Goal: Information Seeking & Learning: Find specific fact

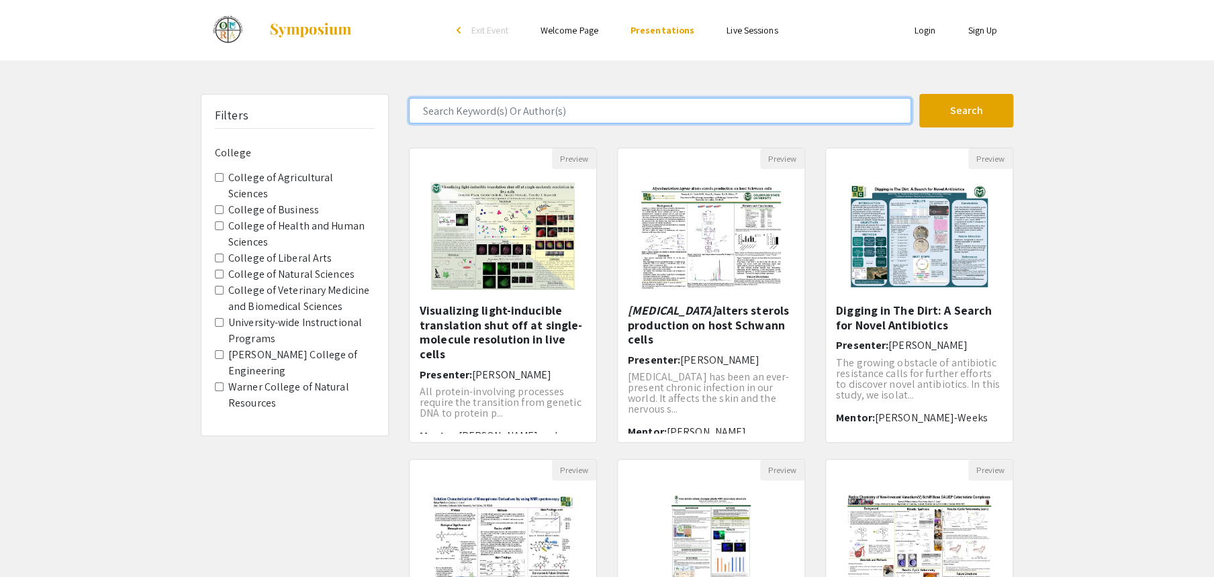
click at [483, 110] on input "Search Keyword(s) Or Author(s)" at bounding box center [660, 111] width 502 height 26
click at [919, 94] on button "Search" at bounding box center [966, 111] width 94 height 34
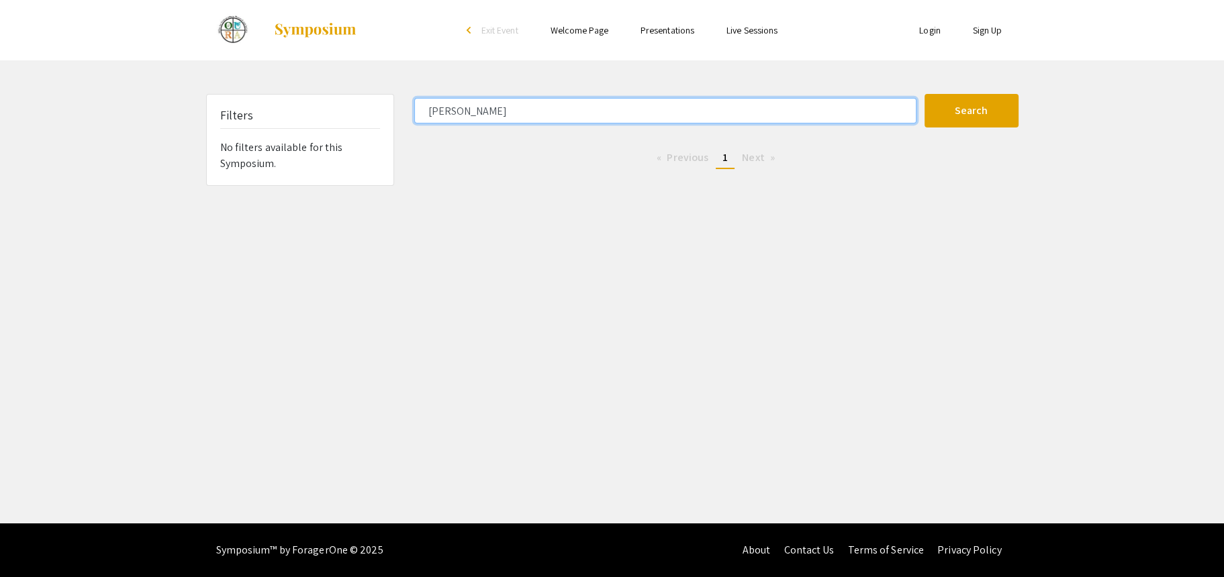
type input "TRUJILLO"
click at [925, 94] on button "Search" at bounding box center [972, 111] width 94 height 34
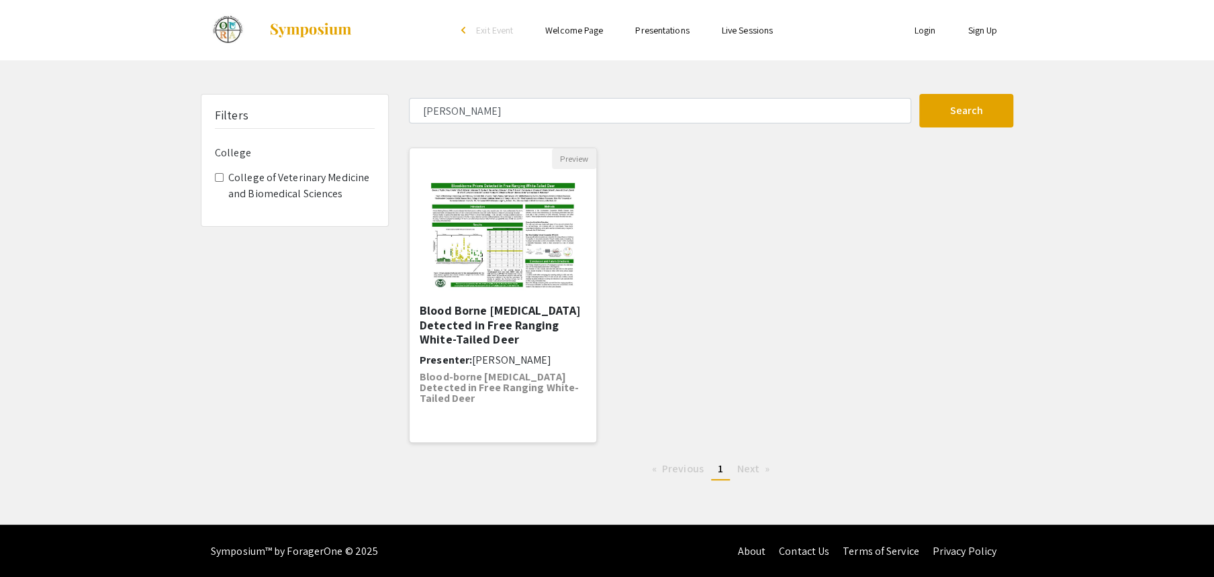
click at [501, 315] on h5 "Blood Borne Prions Detected in Free Ranging White-Tailed Deer" at bounding box center [503, 325] width 167 height 44
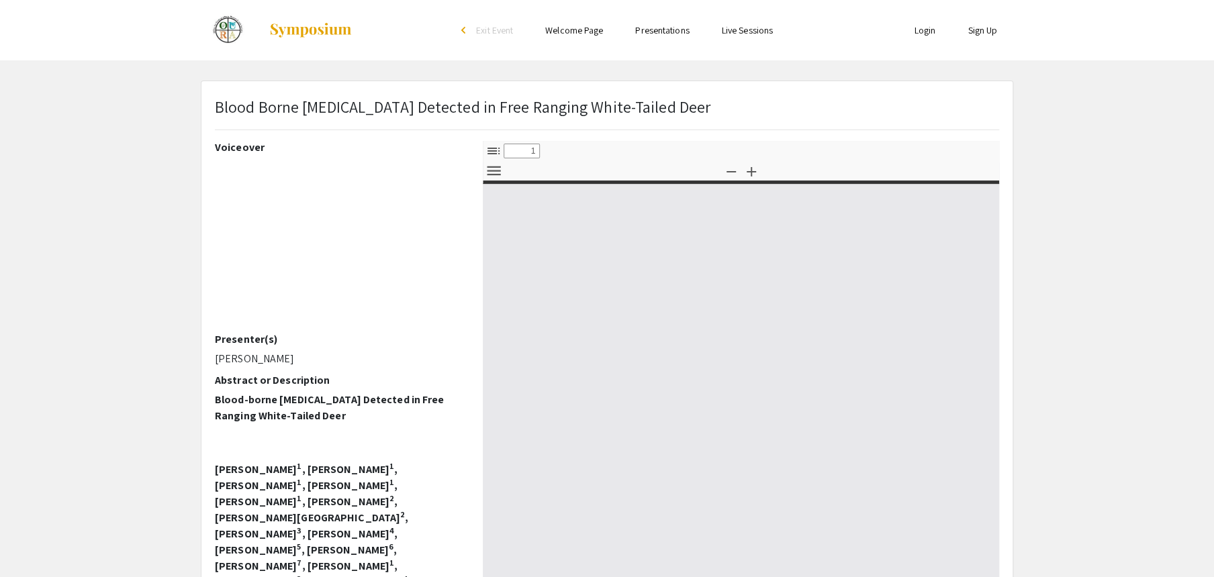
select select "custom"
type input "0"
select select "custom"
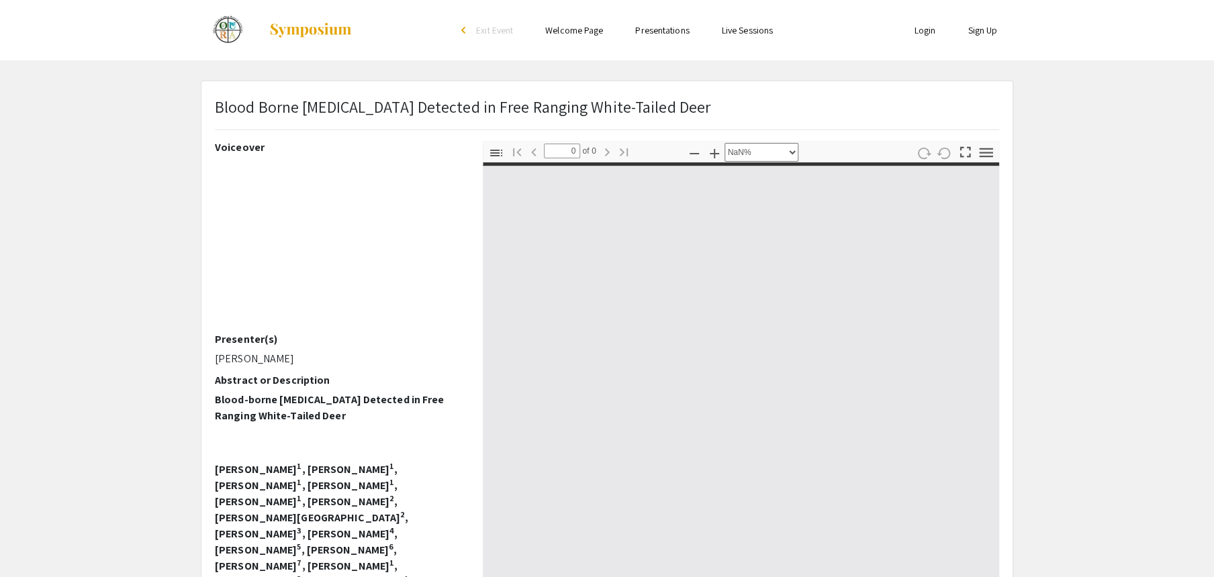
type input "1"
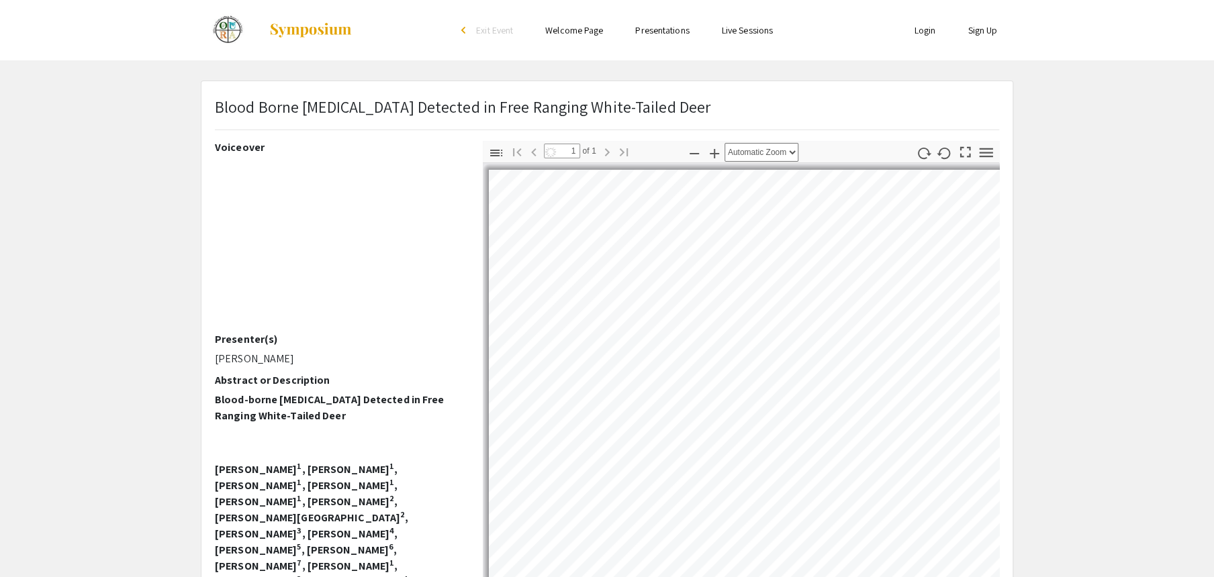
select select "auto"
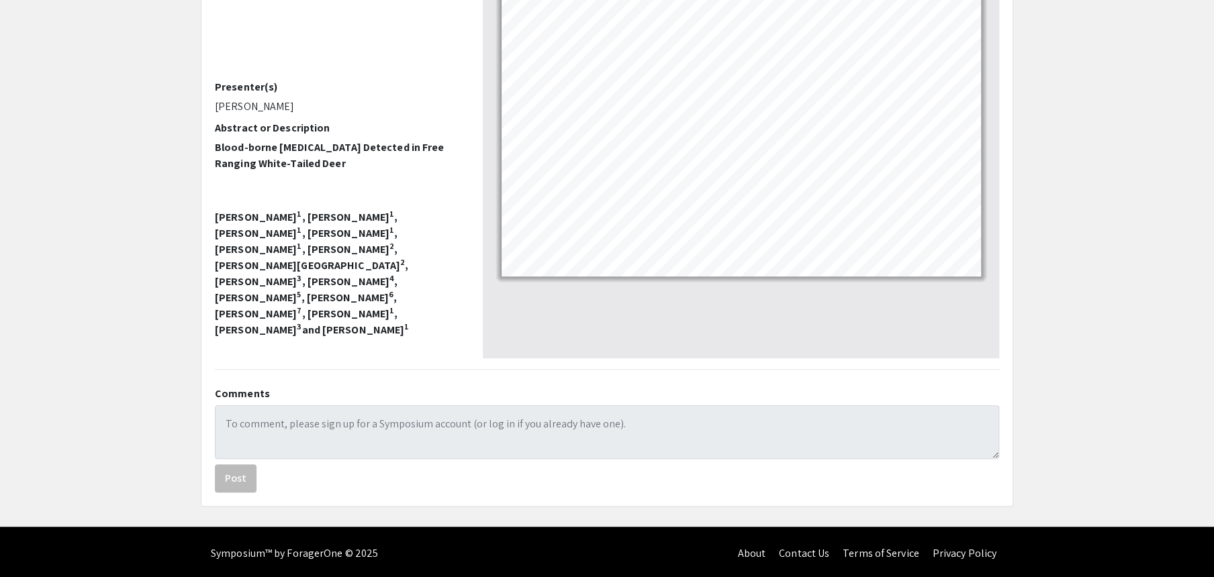
scroll to position [255, 0]
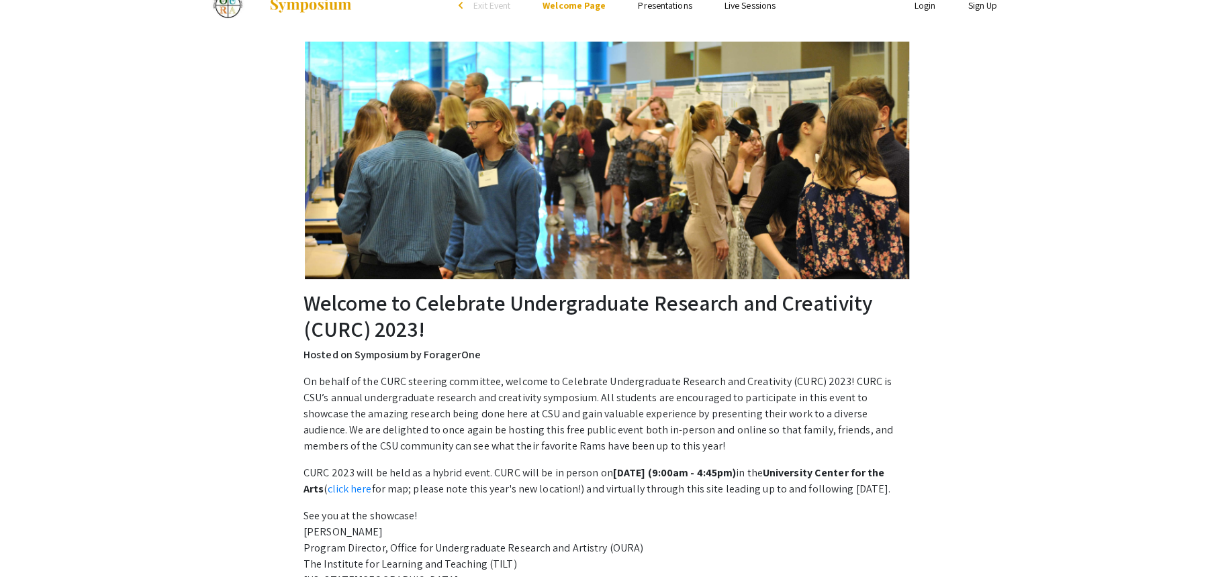
scroll to position [67, 0]
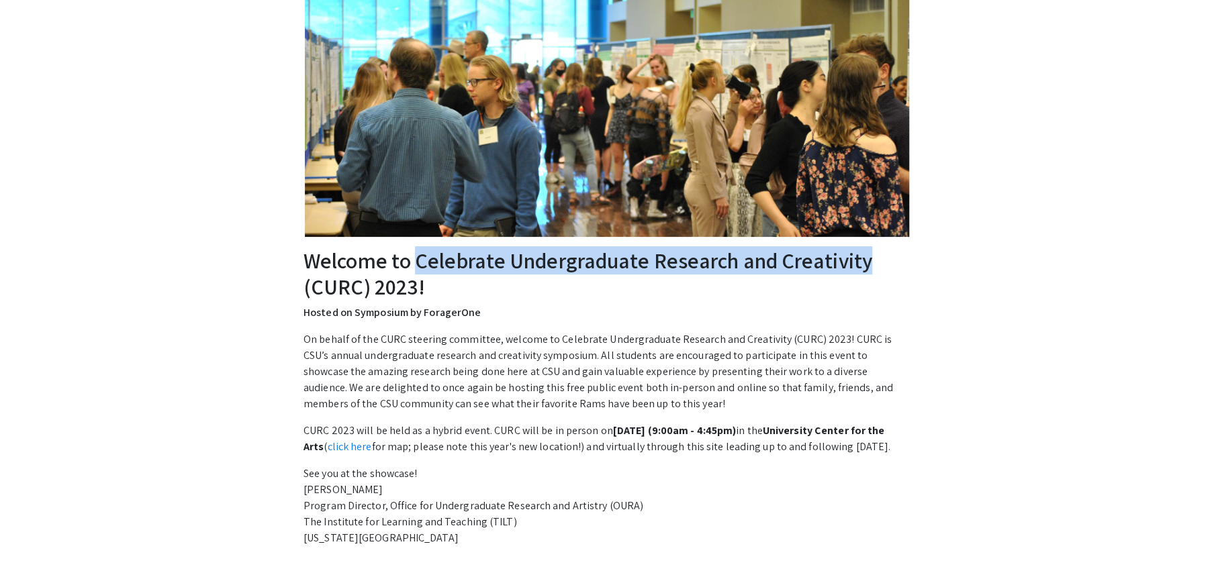
drag, startPoint x: 419, startPoint y: 265, endPoint x: 876, endPoint y: 267, distance: 457.2
click at [876, 267] on h2 "Welcome to Celebrate Undergraduate Research and Creativity (CURC) 2023!" at bounding box center [606, 274] width 607 height 52
copy h2 "Celebrate Undergraduate Research and Creativity"
click at [377, 393] on p "On behalf of the CURC steering committee, welcome to Celebrate Undergraduate Re…" at bounding box center [606, 372] width 607 height 81
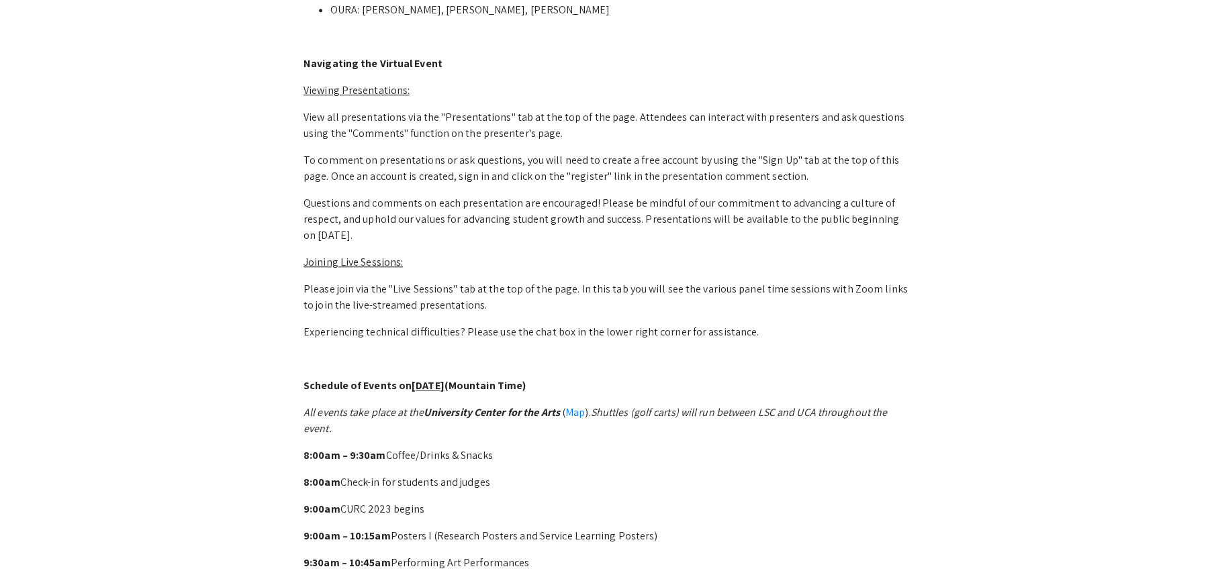
scroll to position [806, 0]
drag, startPoint x: 451, startPoint y: 470, endPoint x: 558, endPoint y: 471, distance: 106.8
click at [558, 463] on p "8:00am – 9:30am Coffee/Drinks & Snacks" at bounding box center [606, 455] width 607 height 16
click at [559, 463] on p "8:00am – 9:30am Coffee/Drinks & Snacks" at bounding box center [606, 455] width 607 height 16
click at [474, 489] on span "Check-in for students and judges" at bounding box center [415, 482] width 150 height 14
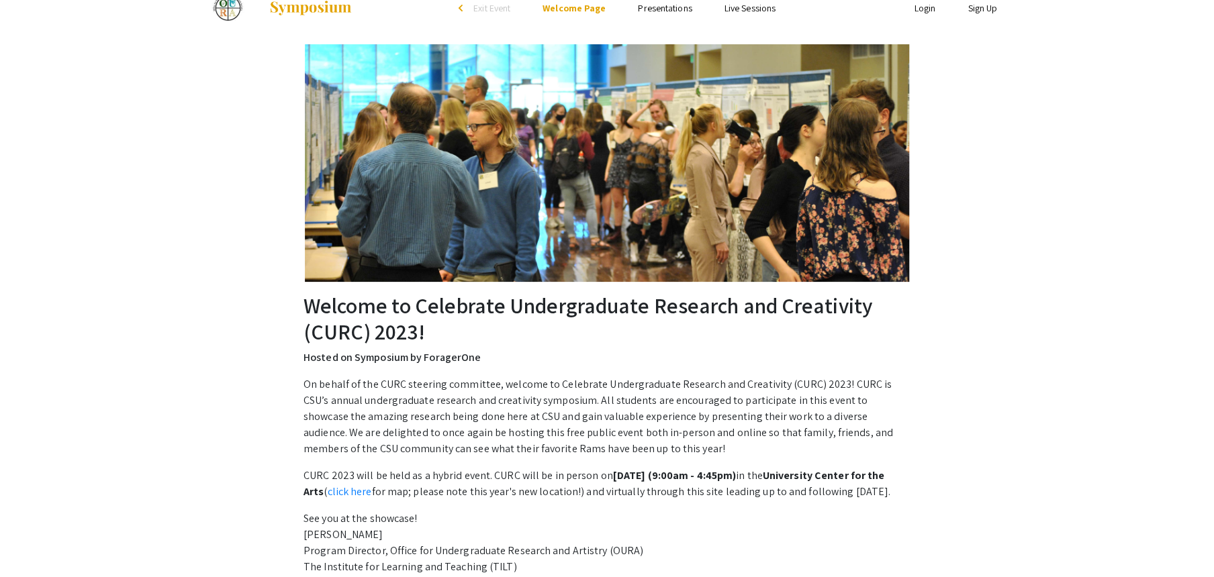
scroll to position [0, 0]
